Goal: Check status: Check status

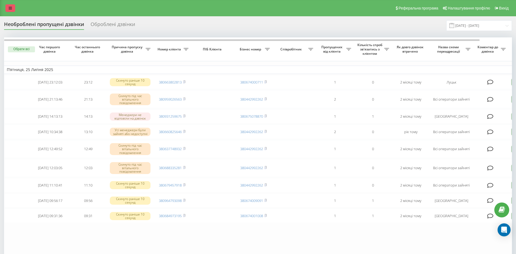
click at [7, 8] on link at bounding box center [10, 8] width 10 height 8
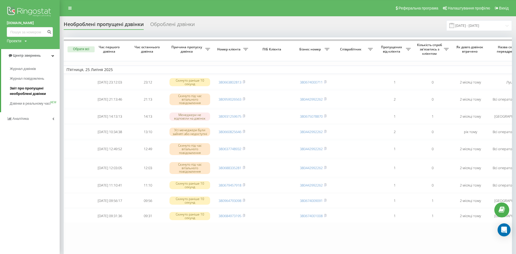
click at [35, 91] on span "Звіт про пропущені необроблені дзвінки" at bounding box center [33, 91] width 47 height 11
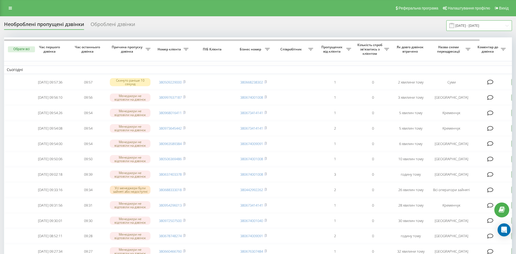
click at [492, 25] on input "22.08.2025 - 22.09.2025" at bounding box center [480, 25] width 66 height 11
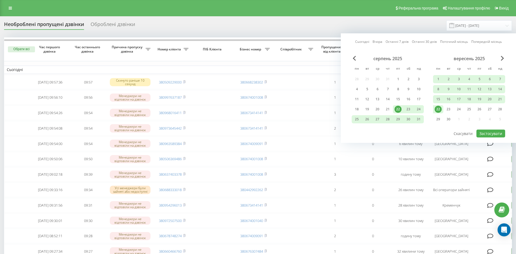
click at [361, 41] on link "Сьогодні" at bounding box center [362, 41] width 14 height 5
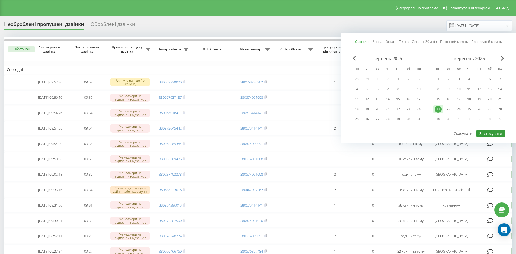
click at [492, 135] on button "Застосувати" at bounding box center [491, 134] width 29 height 8
type input "[DATE] - [DATE]"
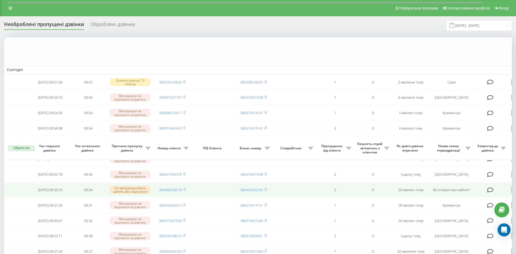
scroll to position [136, 0]
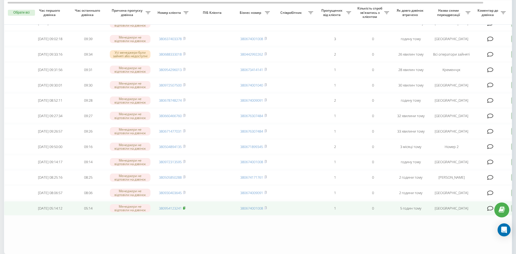
click at [184, 208] on rect at bounding box center [184, 208] width 2 height 2
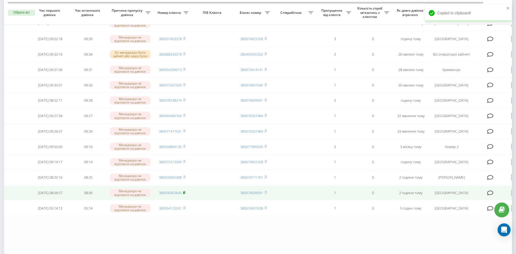
click at [184, 192] on rect at bounding box center [184, 193] width 2 height 2
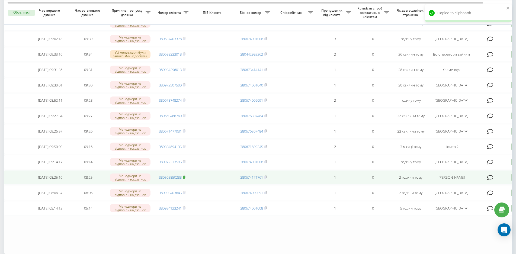
click at [184, 178] on rect at bounding box center [184, 177] width 2 height 2
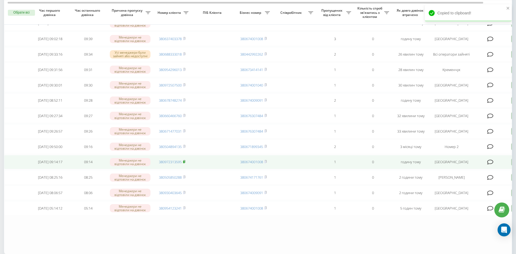
click at [185, 162] on rect at bounding box center [184, 162] width 2 height 2
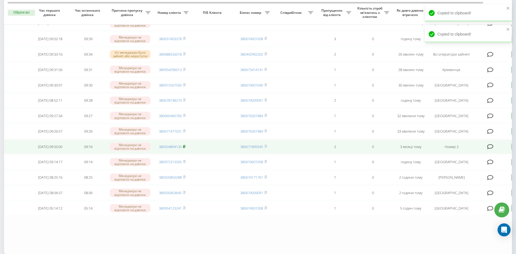
click at [183, 148] on rect at bounding box center [184, 147] width 2 height 2
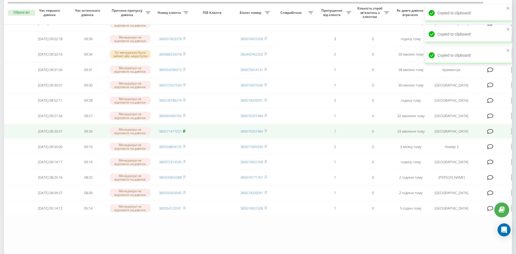
click at [184, 130] on icon at bounding box center [184, 131] width 2 height 2
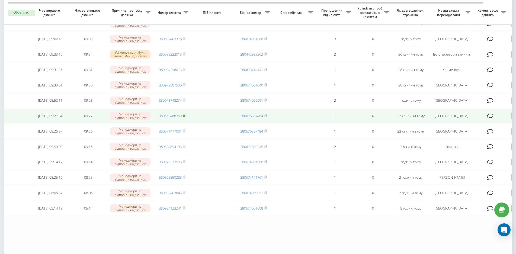
click at [184, 116] on rect at bounding box center [184, 116] width 2 height 2
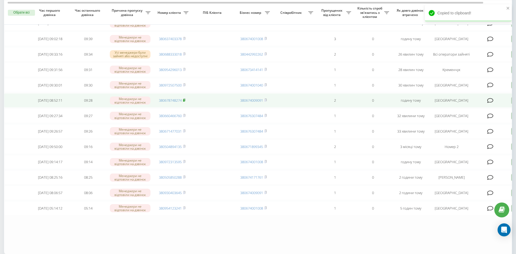
click at [185, 100] on rect at bounding box center [184, 100] width 2 height 2
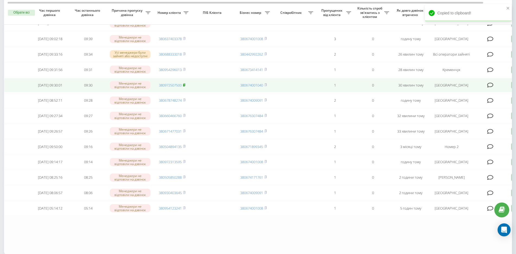
click at [184, 84] on icon at bounding box center [184, 84] width 2 height 2
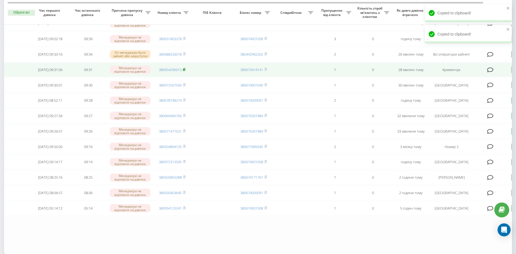
click at [185, 69] on rect at bounding box center [184, 70] width 2 height 2
click at [307, 75] on td at bounding box center [294, 70] width 43 height 14
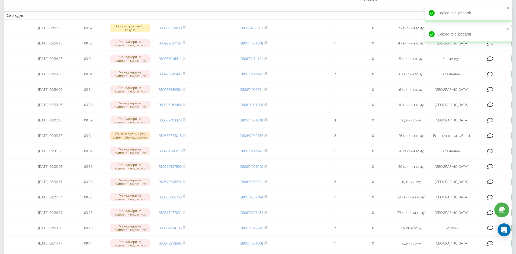
scroll to position [0, 0]
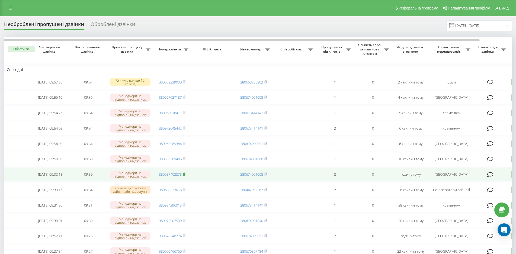
click at [184, 175] on rect at bounding box center [184, 174] width 2 height 2
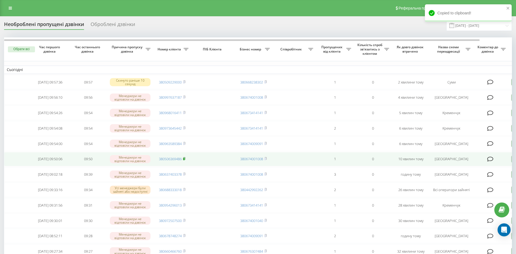
click at [183, 159] on rect at bounding box center [184, 159] width 2 height 2
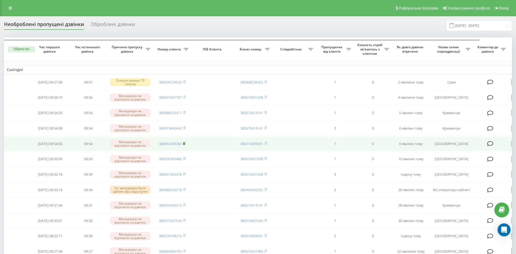
click at [185, 144] on icon at bounding box center [184, 143] width 2 height 2
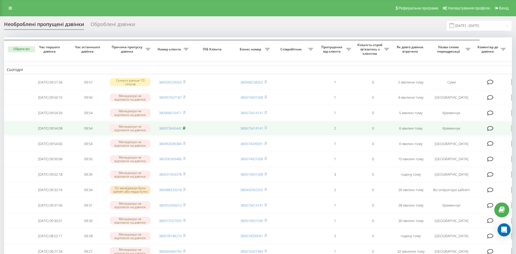
click at [184, 128] on rect at bounding box center [184, 128] width 2 height 2
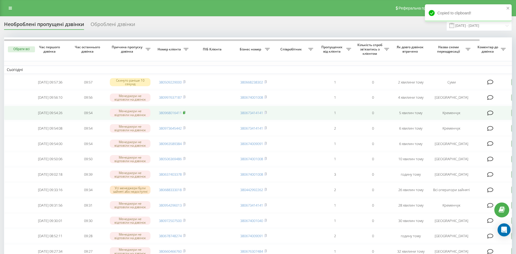
click at [184, 112] on rect at bounding box center [184, 113] width 2 height 2
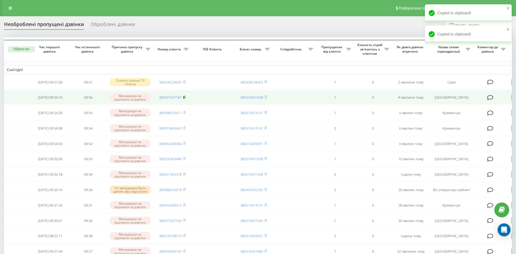
click at [184, 97] on rect at bounding box center [184, 97] width 2 height 2
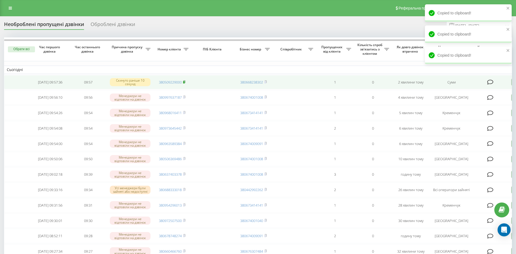
click at [184, 82] on rect at bounding box center [184, 82] width 2 height 2
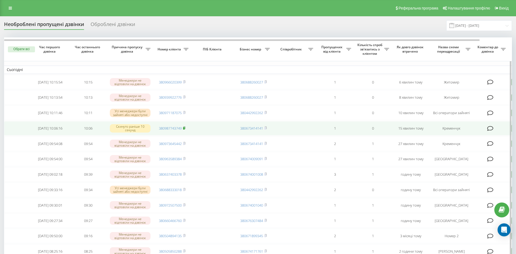
click at [184, 127] on rect at bounding box center [184, 128] width 2 height 2
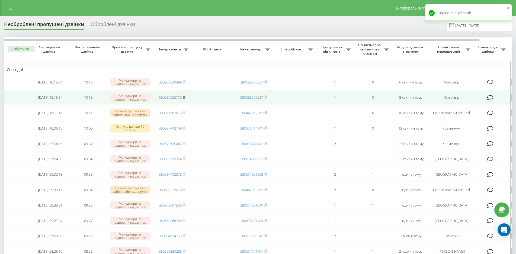
click at [184, 98] on rect at bounding box center [184, 97] width 2 height 2
click at [183, 98] on span "380939922776" at bounding box center [172, 97] width 27 height 5
click at [184, 97] on rect at bounding box center [184, 97] width 2 height 2
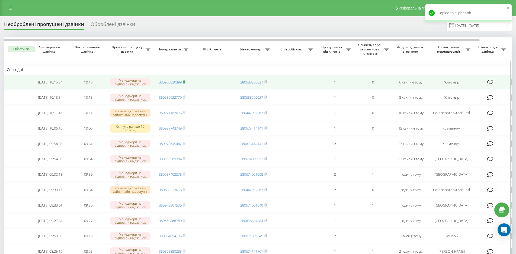
click at [184, 82] on rect at bounding box center [184, 82] width 2 height 2
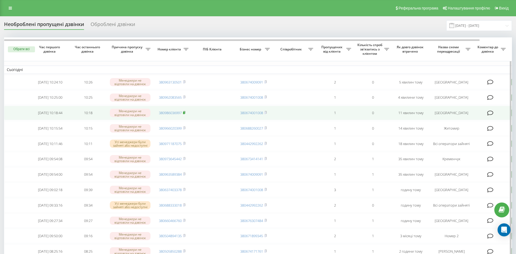
click at [184, 113] on rect at bounding box center [184, 113] width 2 height 2
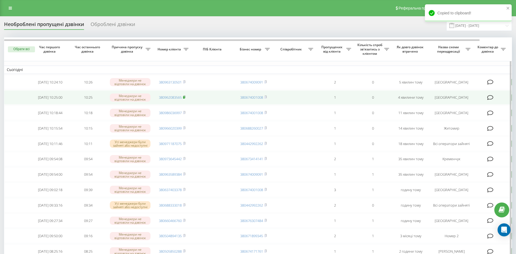
click at [184, 96] on icon at bounding box center [184, 96] width 2 height 3
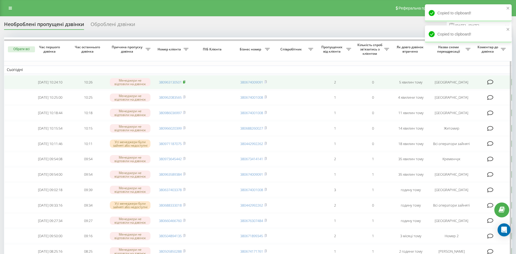
click at [185, 82] on rect at bounding box center [184, 82] width 2 height 2
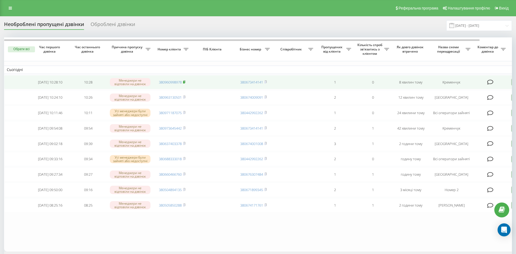
click at [184, 83] on rect at bounding box center [184, 82] width 2 height 2
